Goal: Find specific page/section

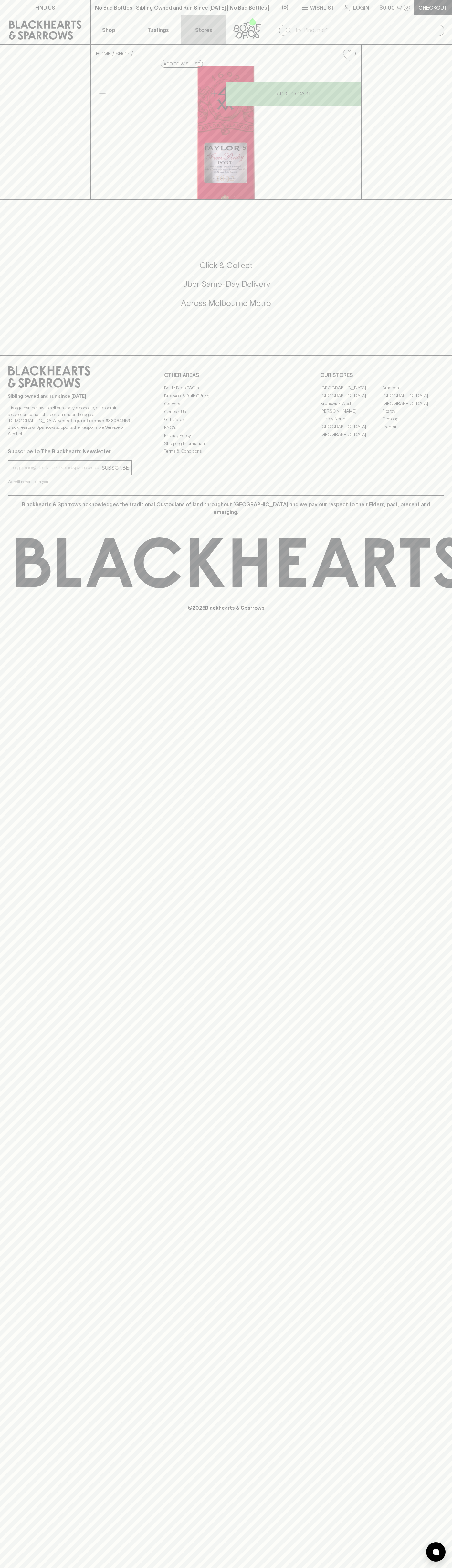
click at [216, 27] on link "Stores" at bounding box center [203, 29] width 45 height 29
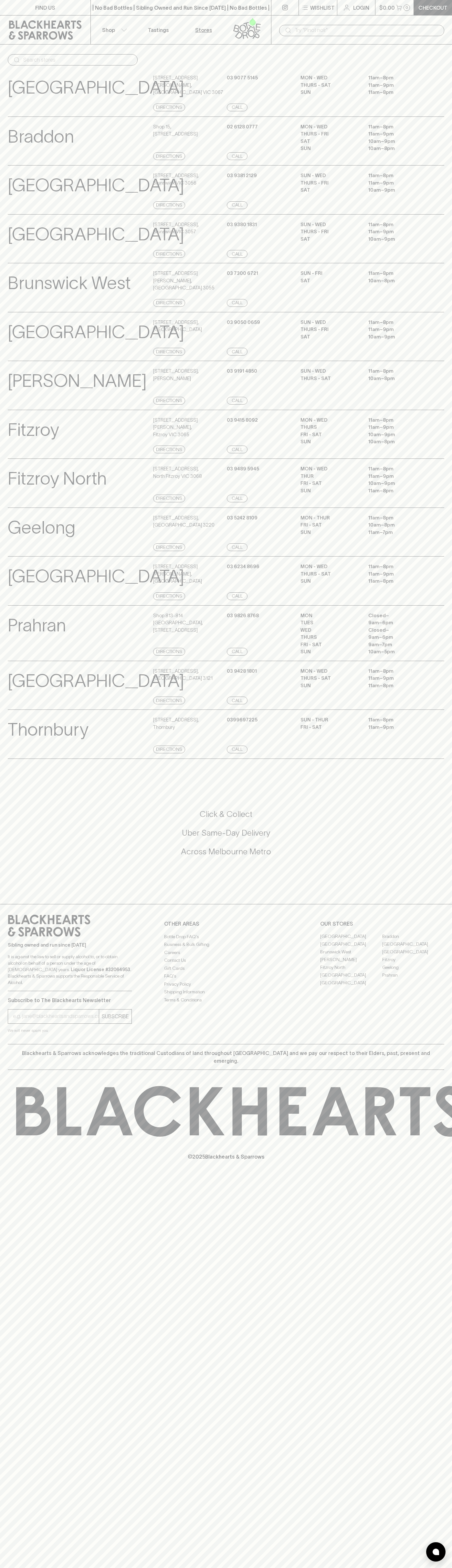
click at [1, 1567] on html "FIND US | No Bad Bottles | Sibling Owned and Run Since [DATE] | No Bad Bottles …" at bounding box center [226, 784] width 452 height 1568
click at [14, 1241] on div "FIND US | No Bad Bottles | Sibling Owned and Run Since [DATE] | No Bad Bottles …" at bounding box center [226, 784] width 452 height 1568
